Goal: Contribute content

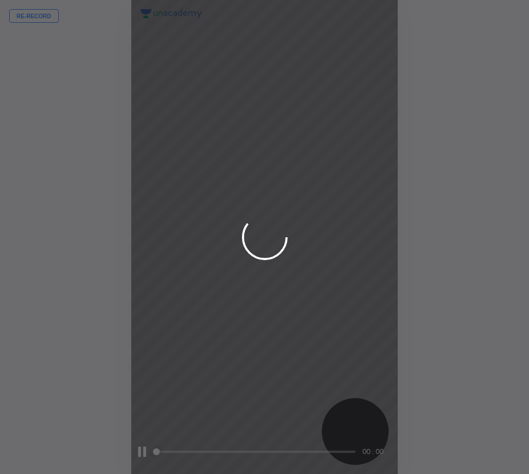
scroll to position [474, 346]
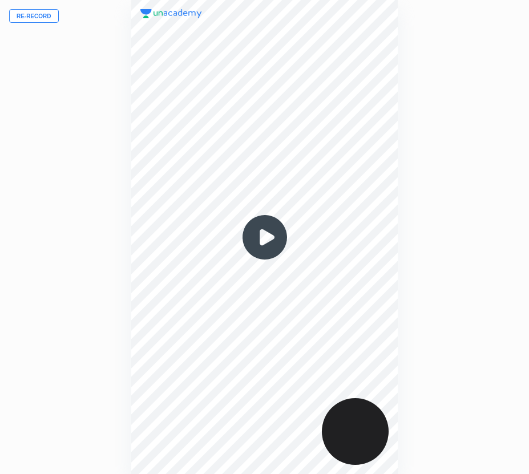
drag, startPoint x: 187, startPoint y: 95, endPoint x: 347, endPoint y: 81, distance: 161.0
click at [348, 81] on div at bounding box center [264, 237] width 267 height 474
drag, startPoint x: 199, startPoint y: 81, endPoint x: 194, endPoint y: 135, distance: 54.0
click at [354, 76] on div at bounding box center [264, 237] width 267 height 474
drag, startPoint x: 175, startPoint y: 143, endPoint x: 283, endPoint y: 137, distance: 107.5
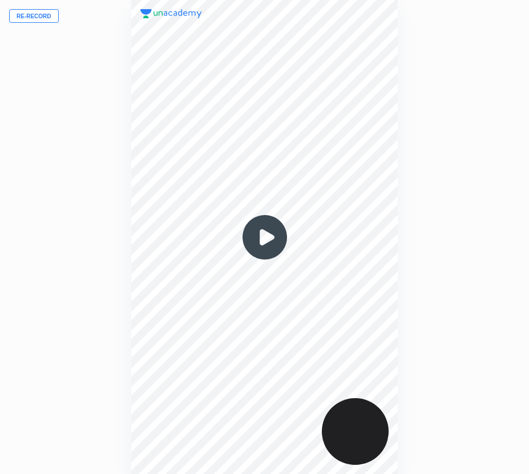
click at [341, 136] on div at bounding box center [264, 237] width 267 height 474
drag, startPoint x: 307, startPoint y: 54, endPoint x: 179, endPoint y: 231, distance: 217.9
click at [179, 231] on div at bounding box center [264, 237] width 267 height 474
drag, startPoint x: 239, startPoint y: 116, endPoint x: 240, endPoint y: 144, distance: 27.4
click at [256, 122] on div at bounding box center [264, 237] width 267 height 474
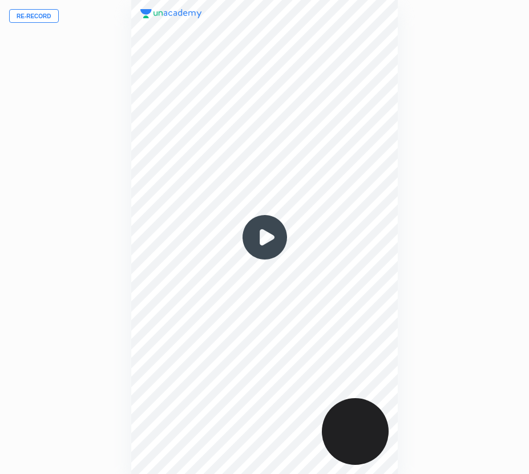
click at [28, 13] on button "Re-record" at bounding box center [34, 16] width 50 height 14
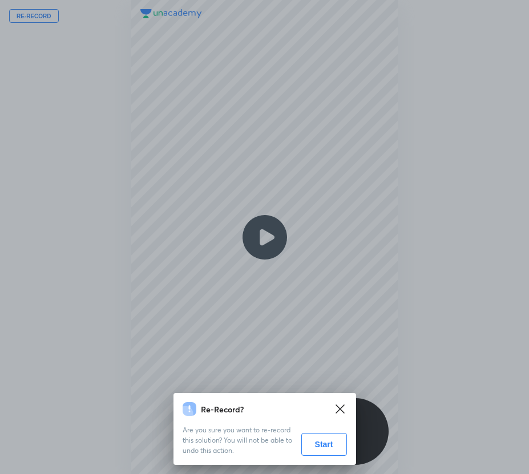
click at [326, 452] on button "Start" at bounding box center [324, 444] width 46 height 23
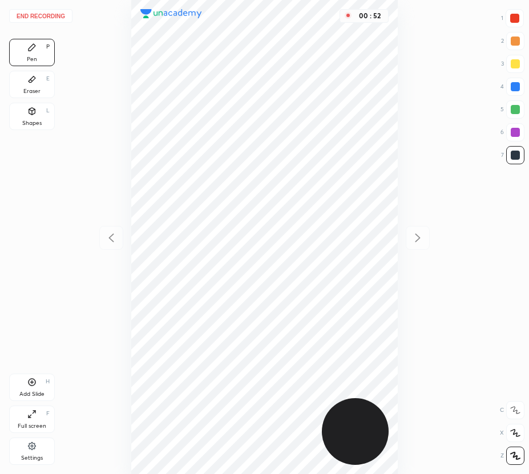
click at [38, 17] on button "End recording" at bounding box center [40, 16] width 63 height 14
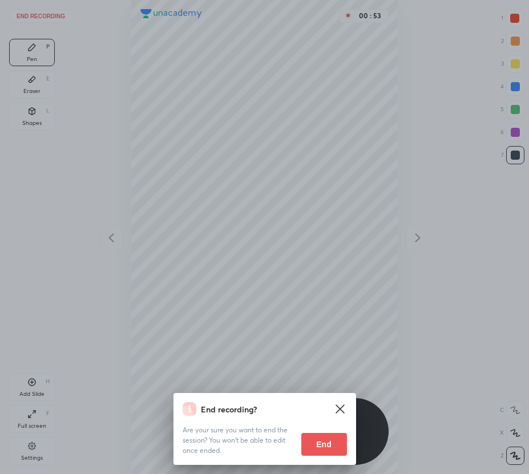
drag, startPoint x: 319, startPoint y: 434, endPoint x: 319, endPoint y: 442, distance: 8.0
click at [319, 437] on button "End" at bounding box center [324, 444] width 46 height 23
